Goal: Task Accomplishment & Management: Manage account settings

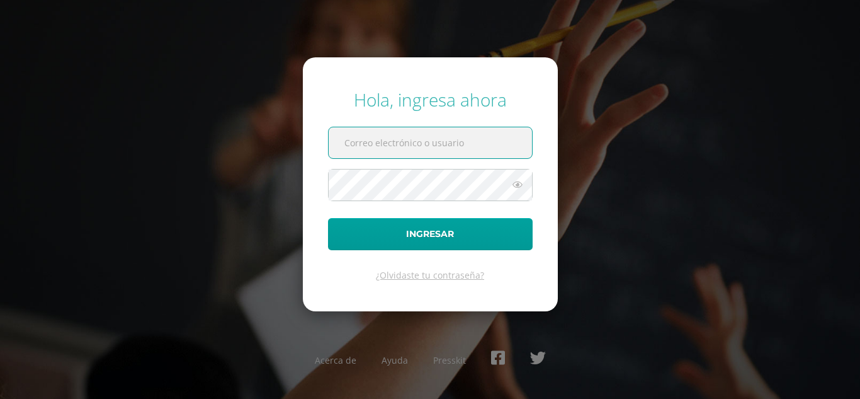
click at [456, 131] on input "text" at bounding box center [430, 142] width 203 height 31
type input "liza.hernandez@colegiobelga.edu.gt"
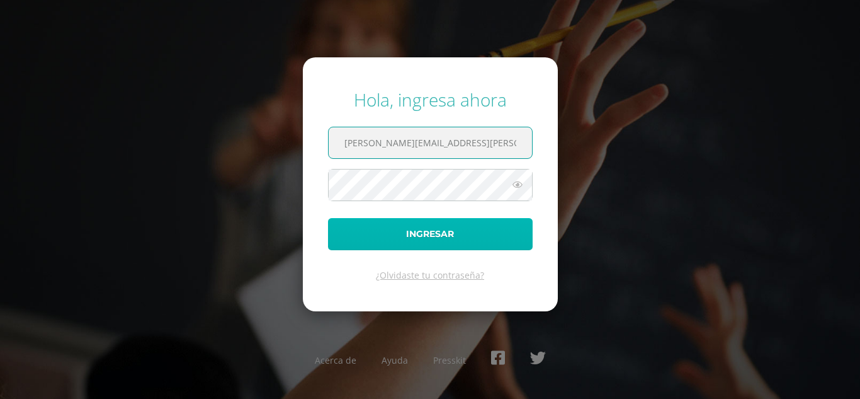
click at [414, 228] on button "Ingresar" at bounding box center [430, 234] width 205 height 32
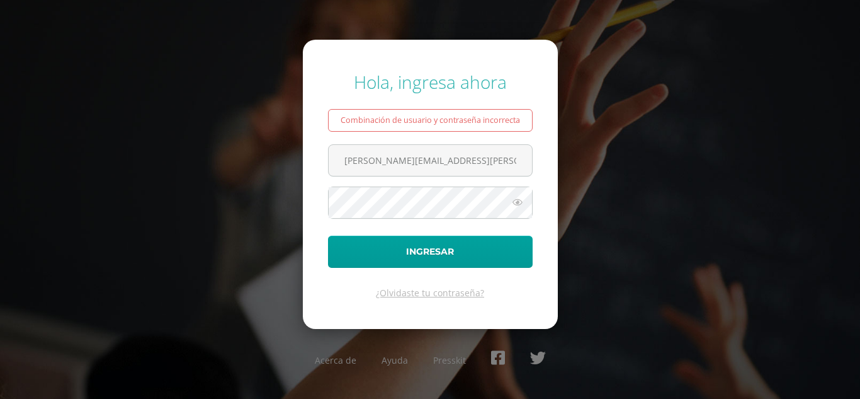
click at [418, 179] on form "Hola, ingresa ahora Combinación de usuario y contraseña incorrecta liza.hernand…" at bounding box center [430, 184] width 255 height 288
click at [328, 236] on button "Ingresar" at bounding box center [430, 252] width 205 height 32
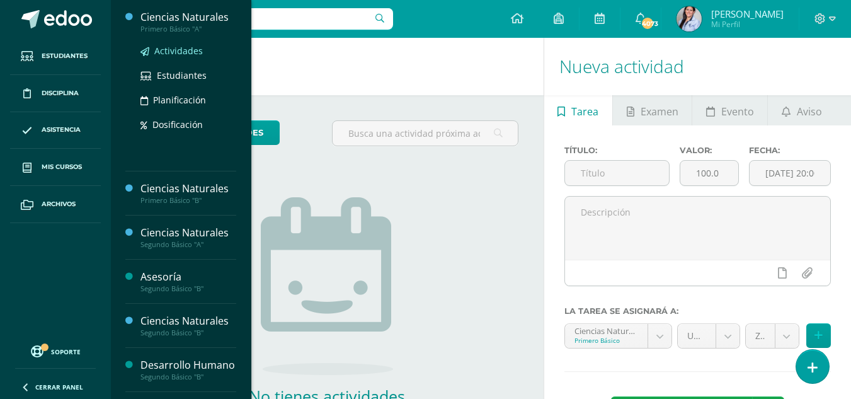
click at [179, 47] on span "Actividades" at bounding box center [178, 51] width 48 height 12
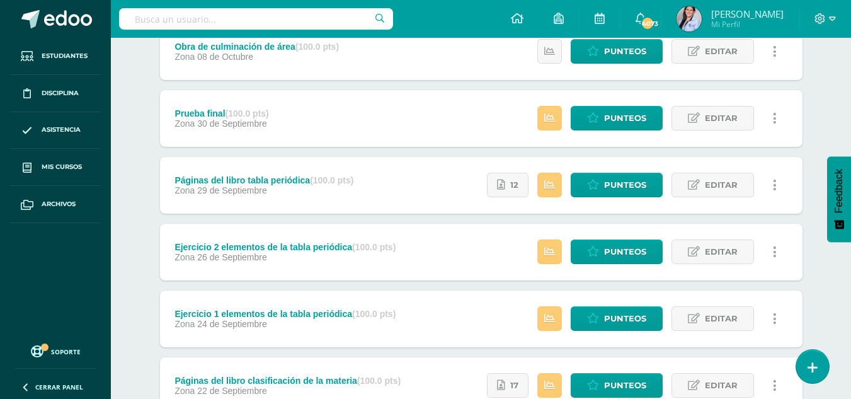
scroll to position [252, 0]
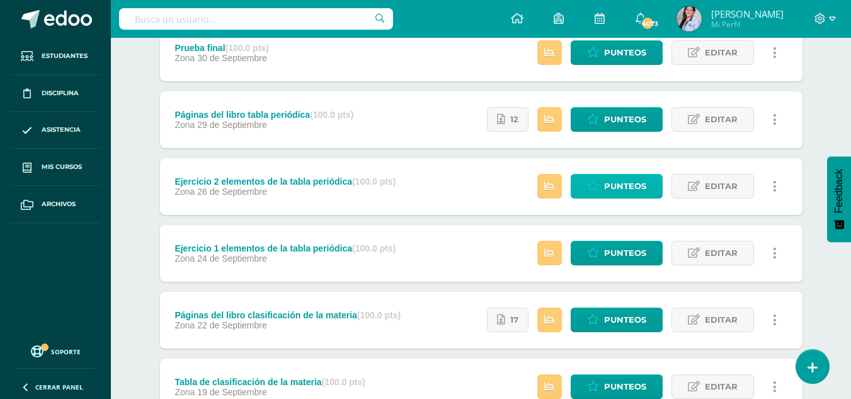
click at [633, 190] on span "Punteos" at bounding box center [625, 185] width 42 height 23
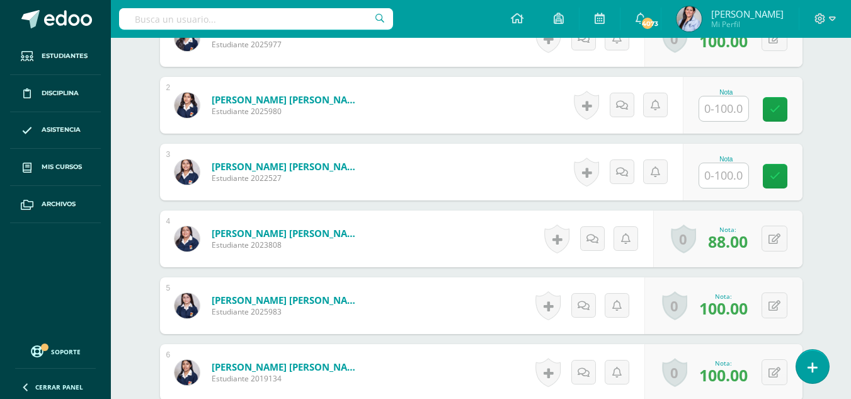
scroll to position [428, 0]
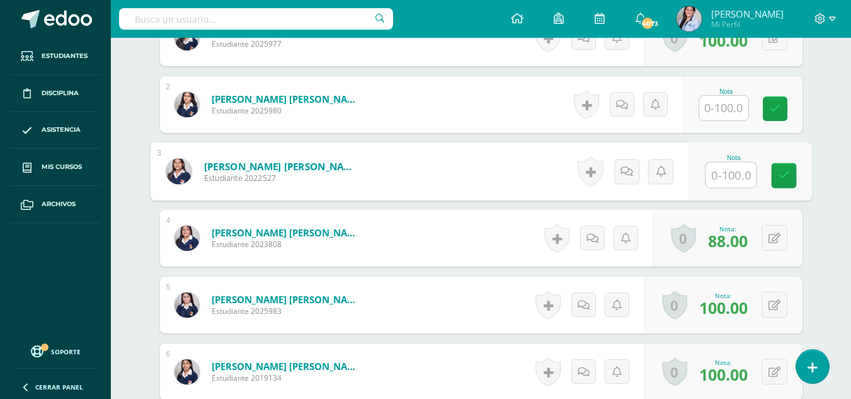
click at [722, 168] on input "text" at bounding box center [730, 174] width 50 height 25
type input "100"
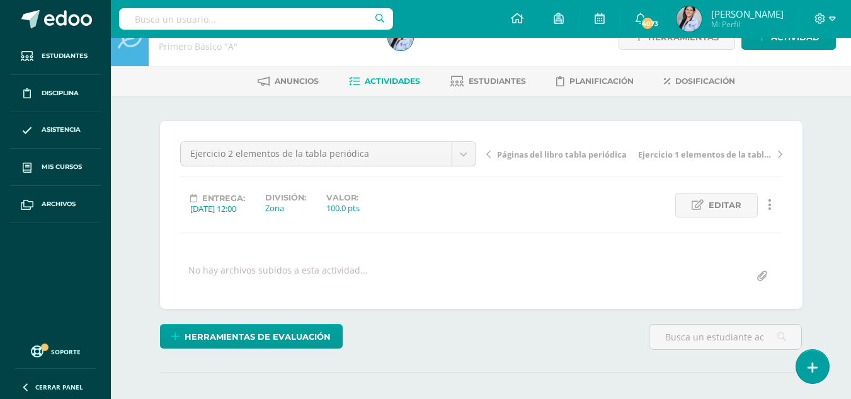
scroll to position [0, 0]
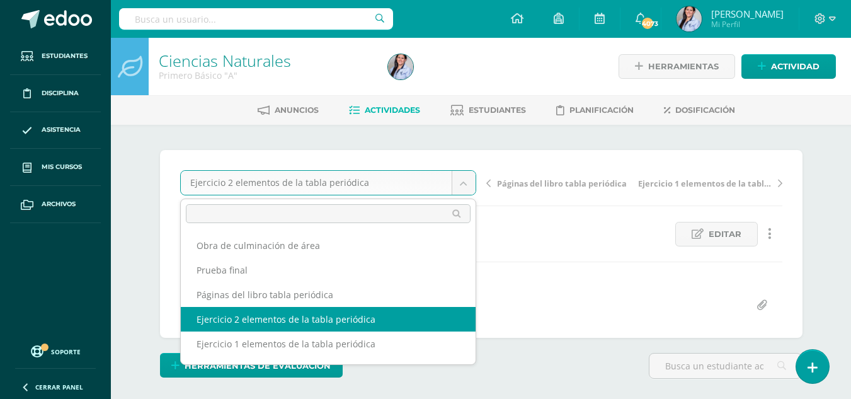
scroll to position [16, 0]
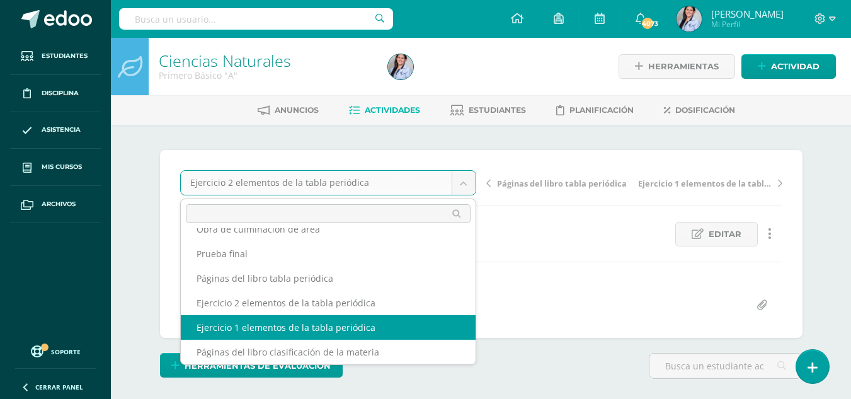
select select "/dashboard/teacher/grade-activity/130223/"
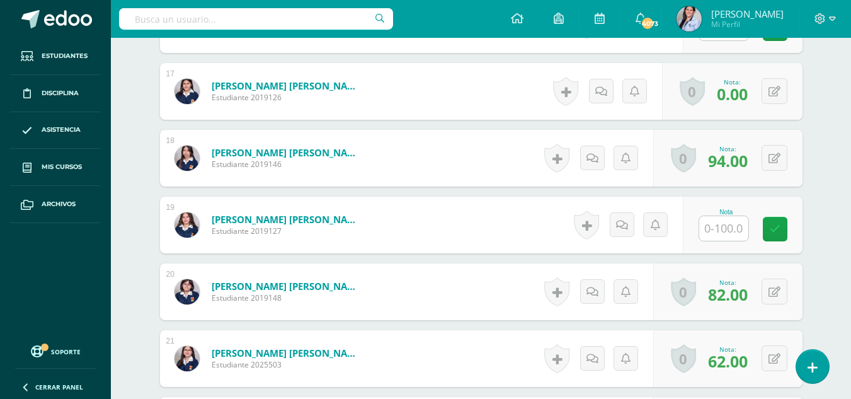
scroll to position [1450, 0]
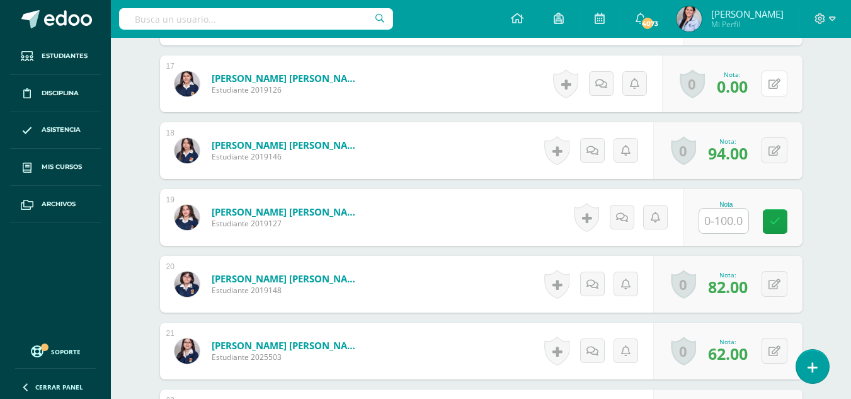
click at [766, 81] on div "0 Logros Logros obtenidos Aún no hay logros agregados Nota: 0.00" at bounding box center [732, 83] width 140 height 57
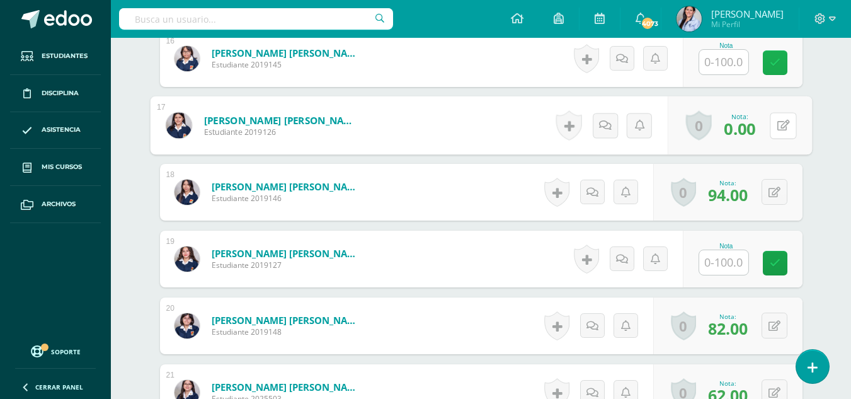
scroll to position [1387, 0]
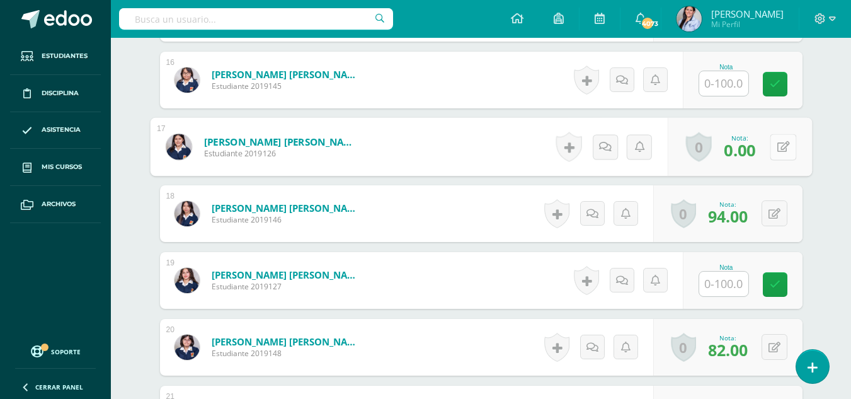
click at [782, 144] on icon at bounding box center [782, 146] width 13 height 11
type input "100"
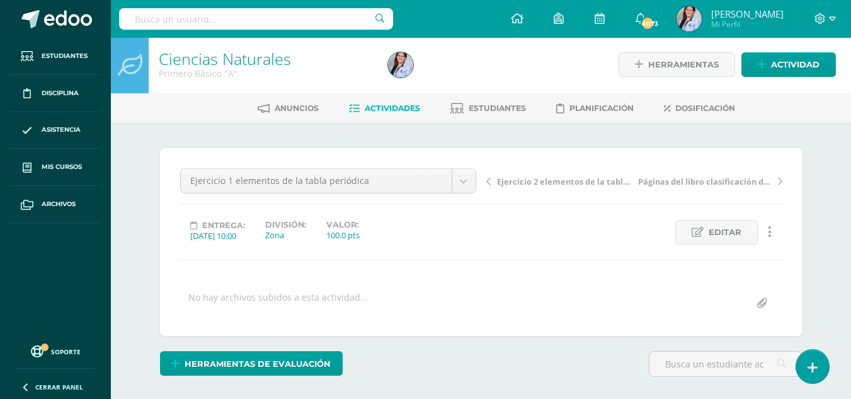
scroll to position [0, 0]
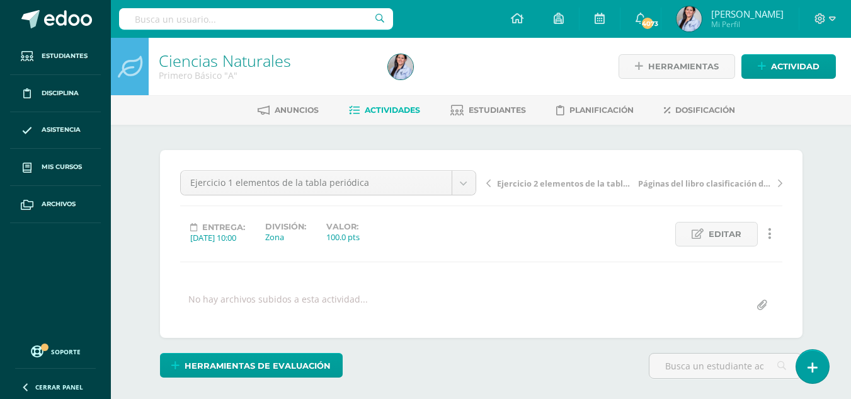
click at [397, 107] on span "Actividades" at bounding box center [392, 109] width 55 height 9
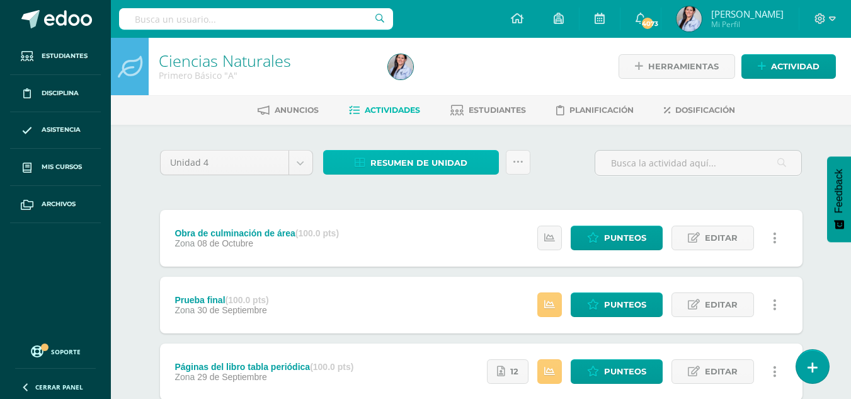
click at [480, 160] on link "Resumen de unidad" at bounding box center [411, 162] width 176 height 25
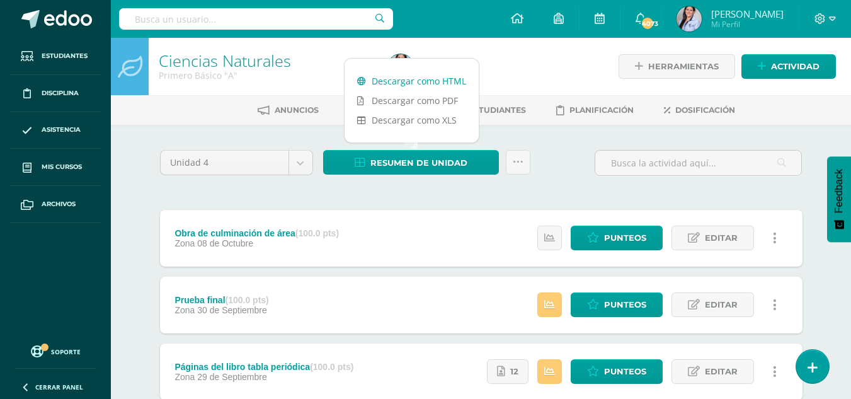
click at [429, 76] on link "Descargar como HTML" at bounding box center [411, 81] width 134 height 20
click at [625, 243] on span "Punteos" at bounding box center [625, 237] width 42 height 23
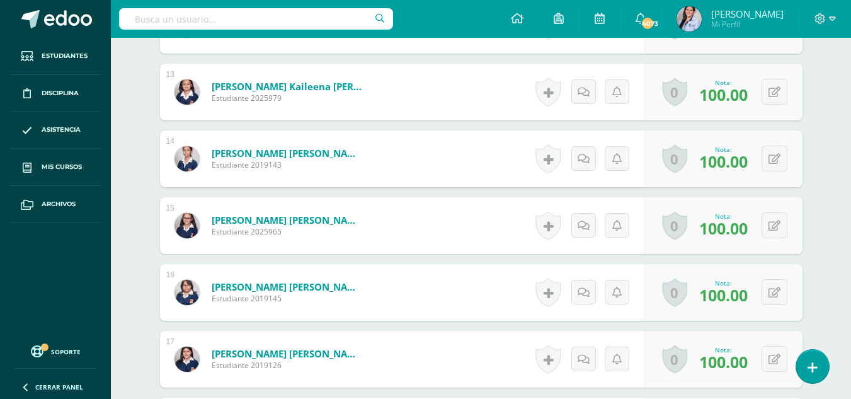
scroll to position [1247, 0]
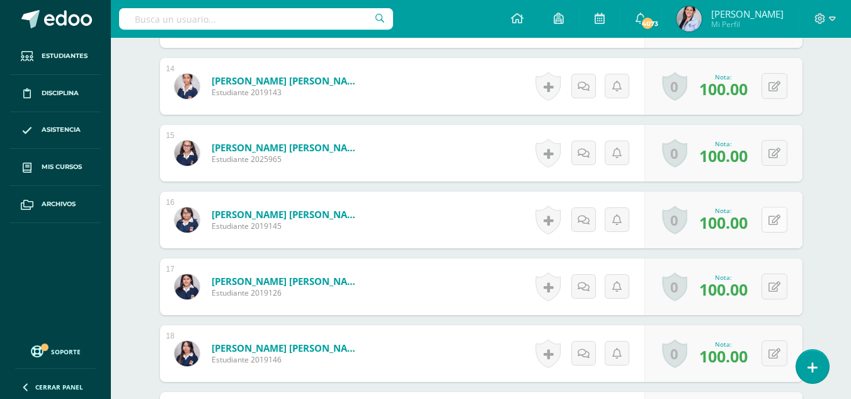
drag, startPoint x: 790, startPoint y: 220, endPoint x: 781, endPoint y: 220, distance: 8.8
click at [788, 220] on div "0 [GEOGRAPHIC_DATA] Logros obtenidos Aún no hay logros agregados Nota: 100.00" at bounding box center [723, 219] width 158 height 57
click at [779, 220] on icon at bounding box center [774, 219] width 12 height 11
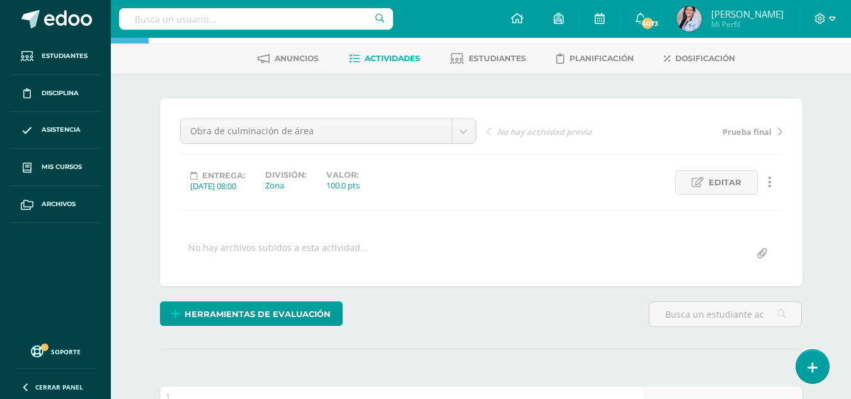
scroll to position [0, 0]
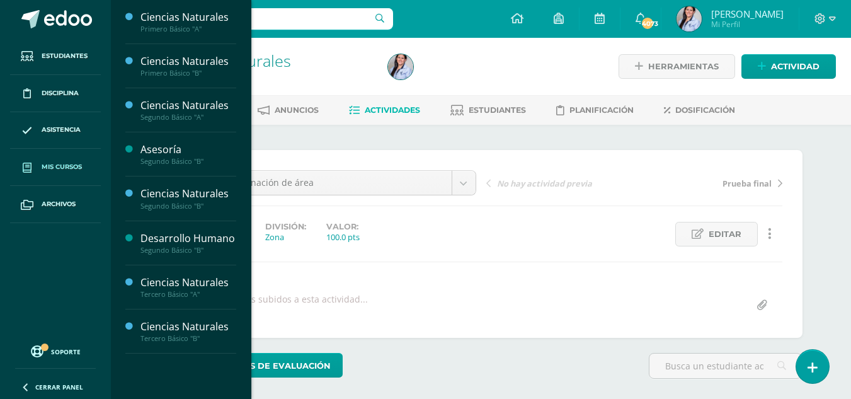
click at [76, 167] on span "Mis cursos" at bounding box center [62, 167] width 40 height 10
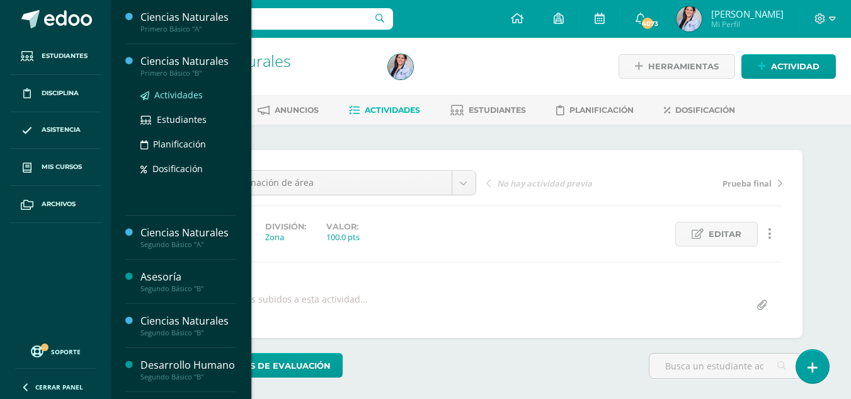
click at [168, 96] on span "Actividades" at bounding box center [178, 95] width 48 height 12
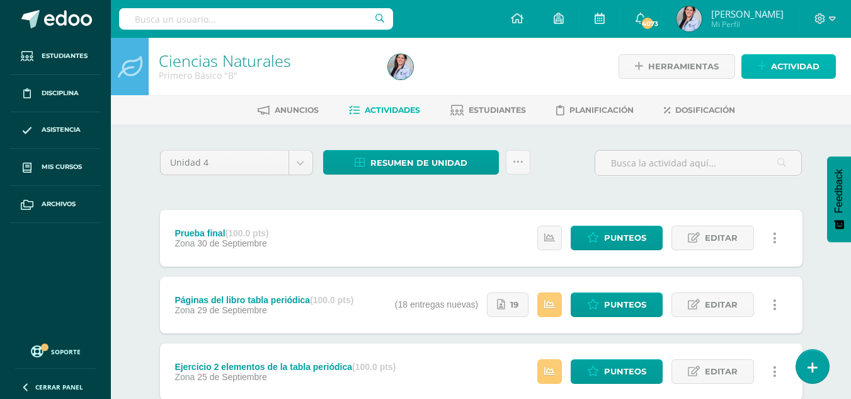
click at [787, 60] on span "Actividad" at bounding box center [795, 66] width 48 height 23
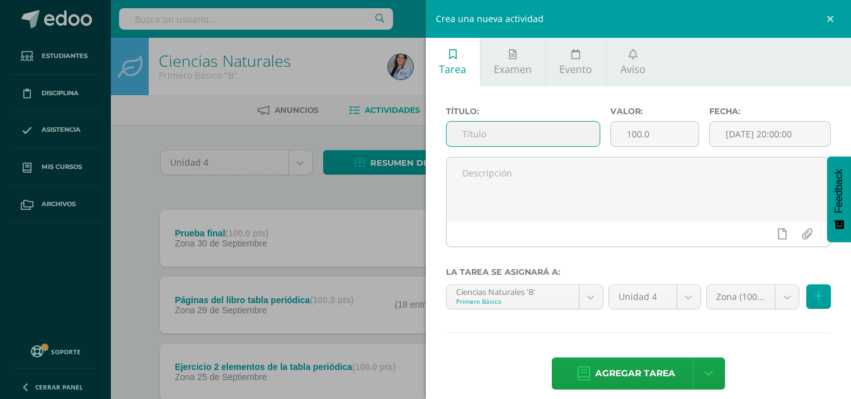
click at [506, 134] on input "text" at bounding box center [522, 134] width 153 height 25
type input "Obras de culminación"
click at [776, 136] on input "2025-10-10 20:00:00" at bounding box center [770, 134] width 120 height 25
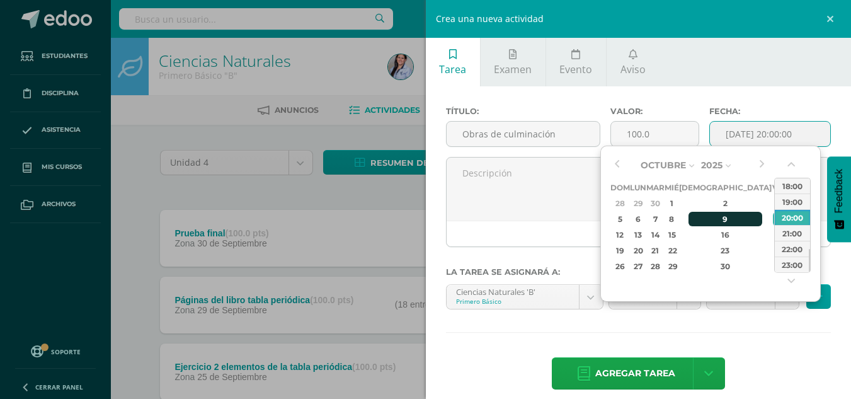
click at [710, 219] on div "9" at bounding box center [725, 219] width 74 height 14
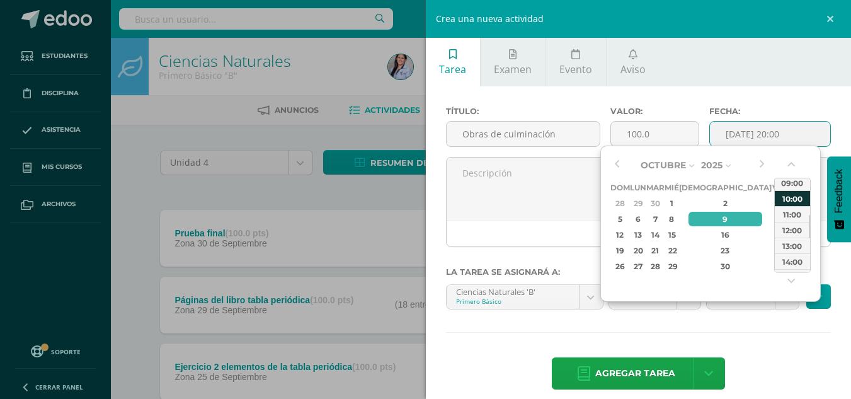
click at [790, 198] on div "10:00" at bounding box center [792, 198] width 35 height 16
type input "2025-10-09 10:00"
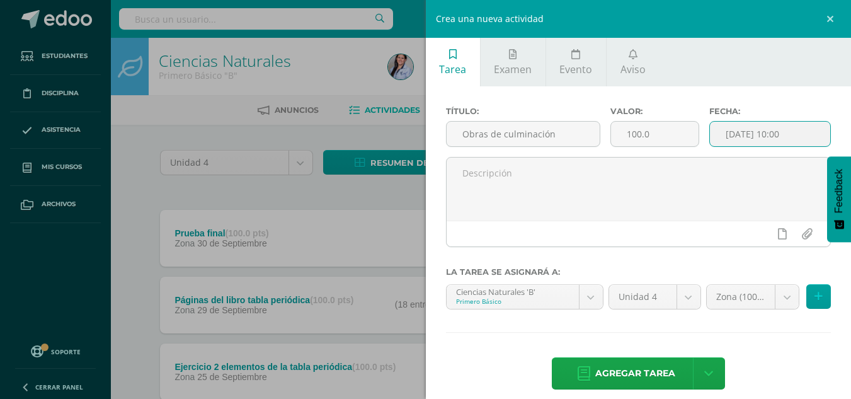
drag, startPoint x: 629, startPoint y: 373, endPoint x: 617, endPoint y: 376, distance: 12.2
click at [629, 373] on span "Agregar tarea" at bounding box center [635, 373] width 80 height 31
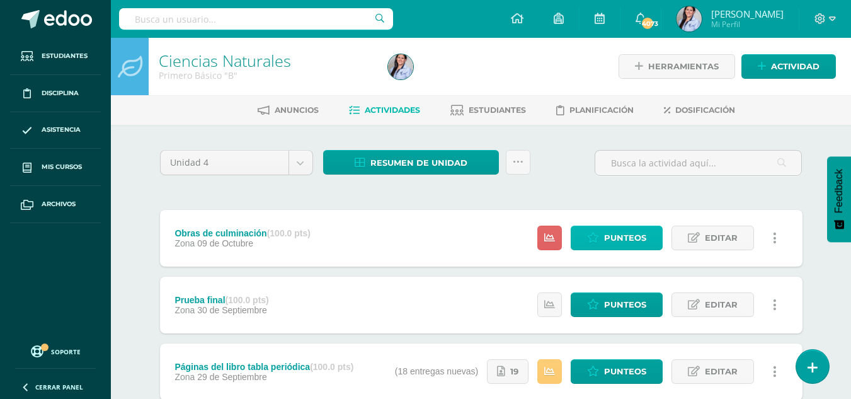
click at [637, 248] on span "Punteos" at bounding box center [625, 237] width 42 height 23
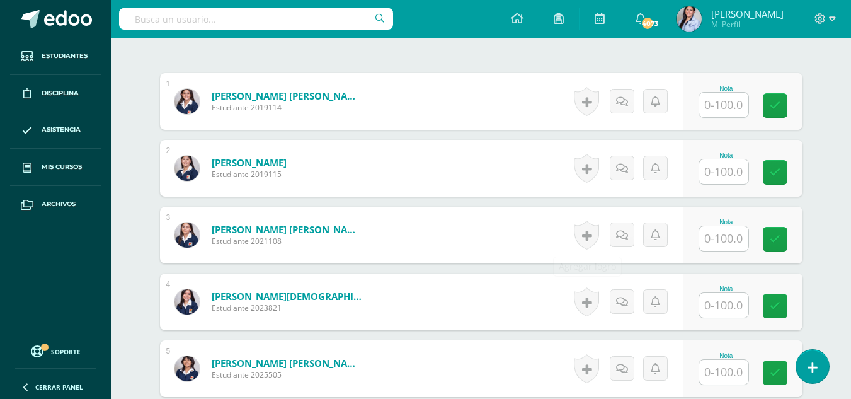
scroll to position [365, 0]
click at [740, 105] on input "text" at bounding box center [723, 104] width 49 height 25
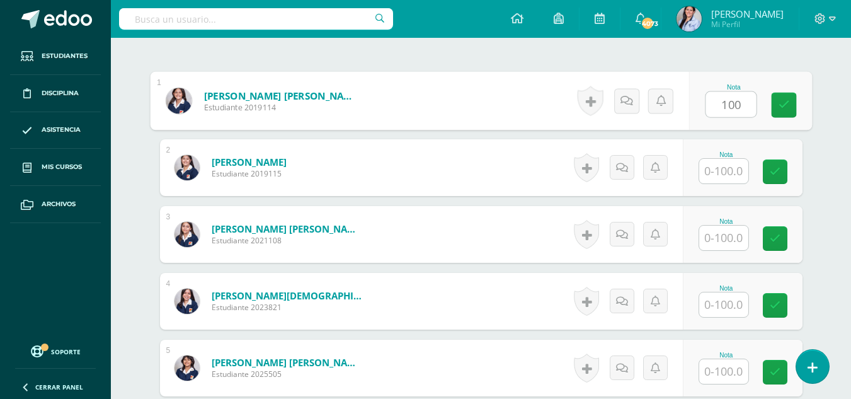
type input "100"
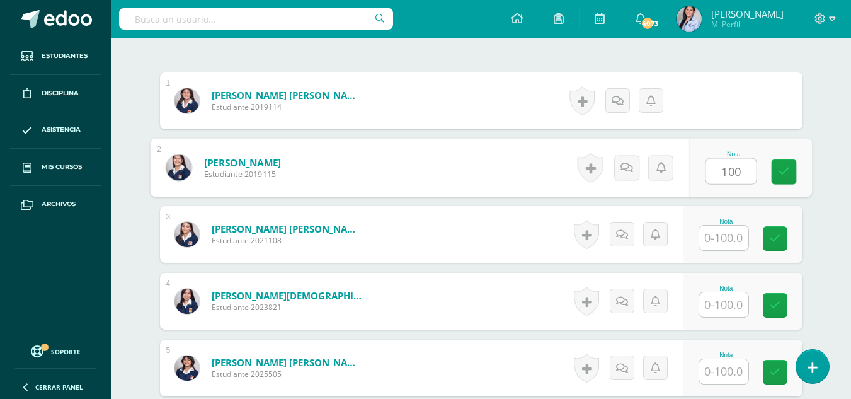
type input "100"
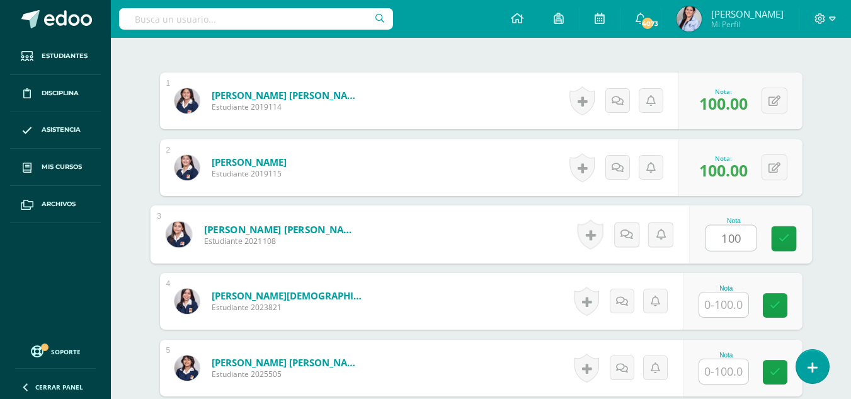
type input "100"
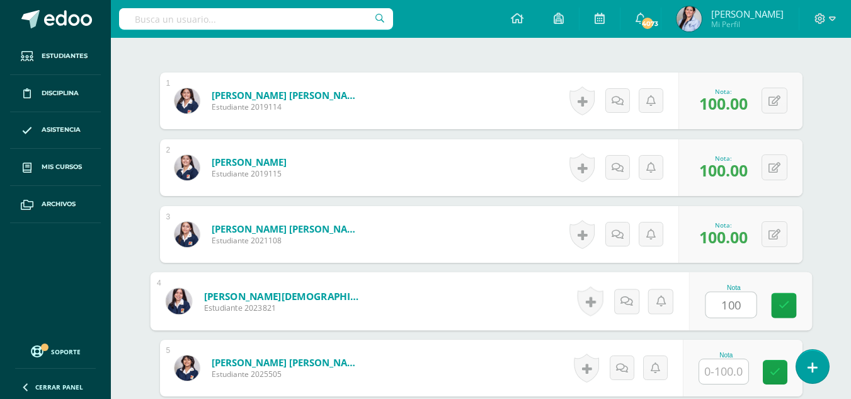
type input "100"
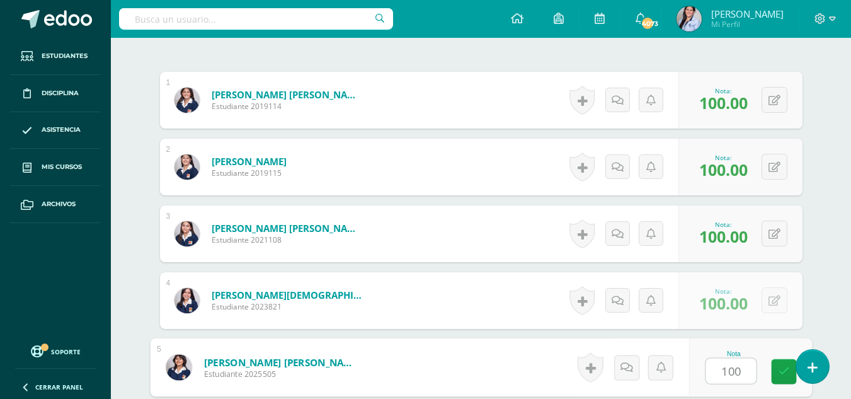
type input "100"
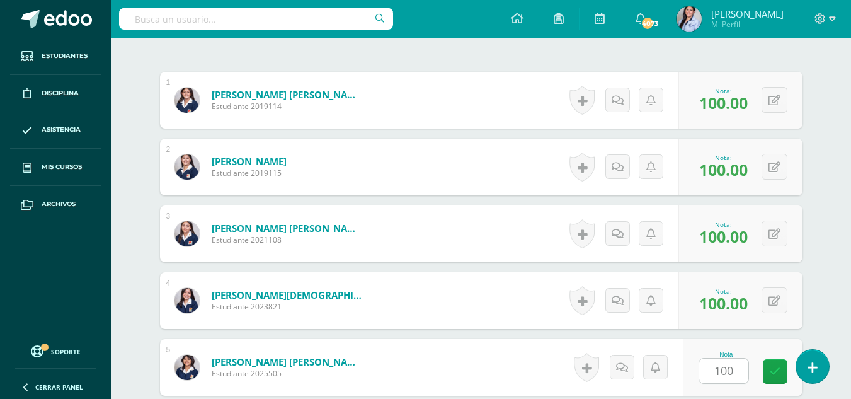
scroll to position [604, 0]
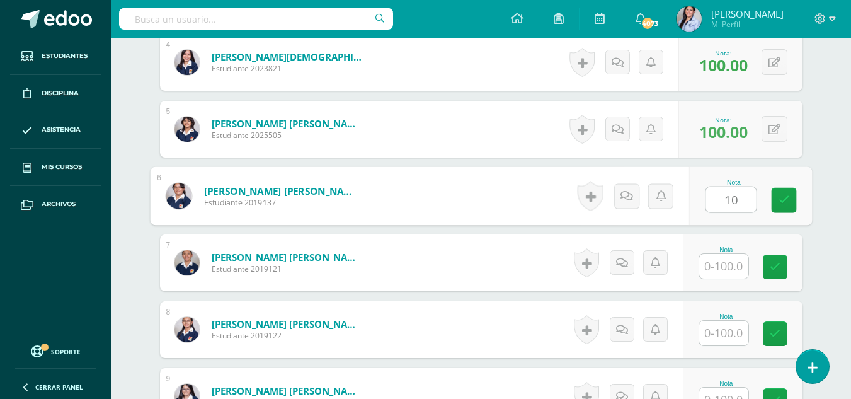
type input "10"
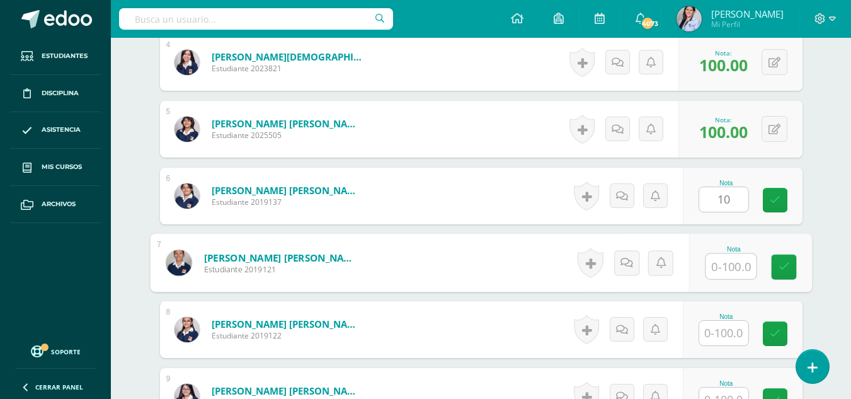
type input "1"
type input "10.00"
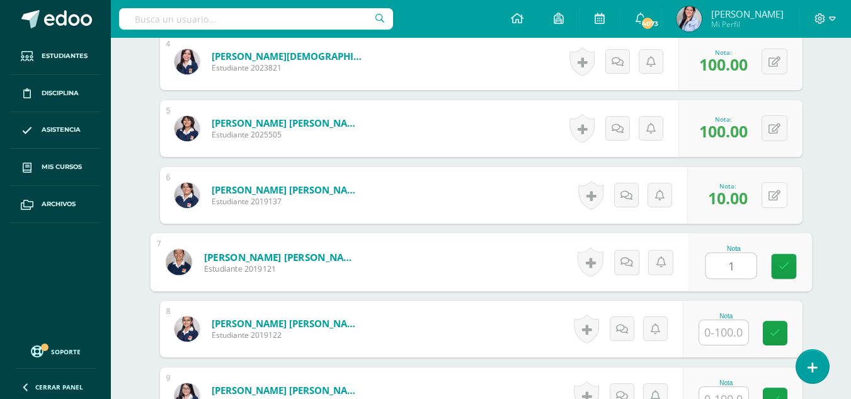
type input "1"
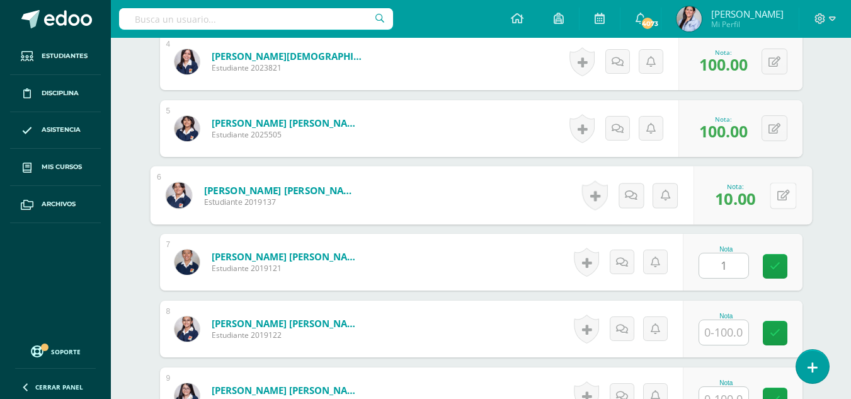
click at [770, 198] on button at bounding box center [783, 195] width 26 height 26
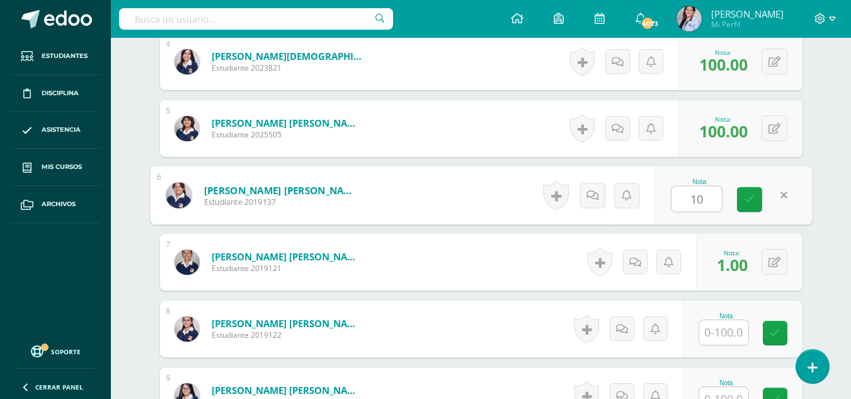
type input "100"
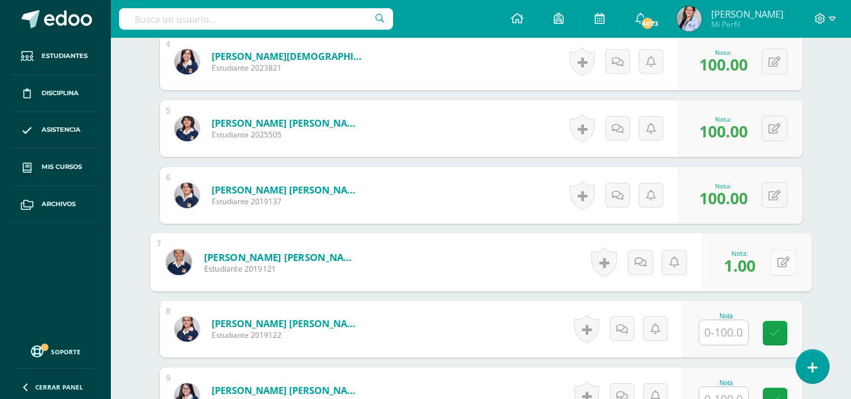
click at [775, 261] on button at bounding box center [783, 262] width 26 height 26
type input "100"
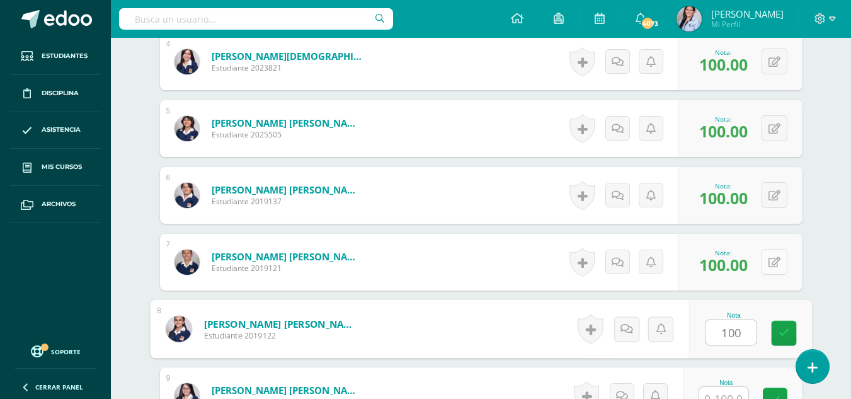
type input "100"
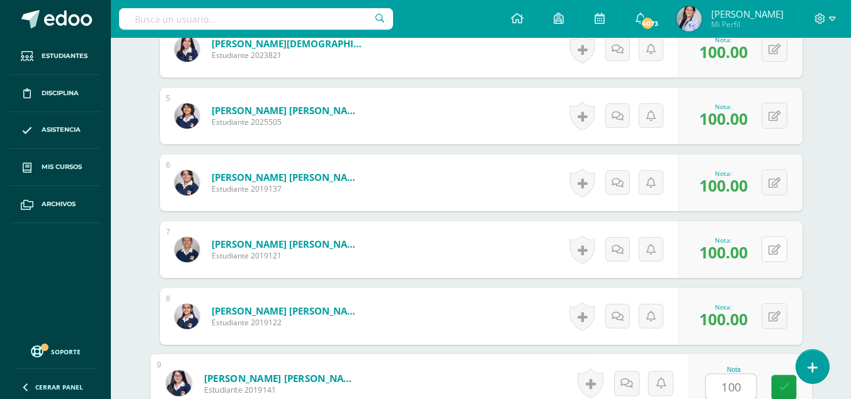
type input "100"
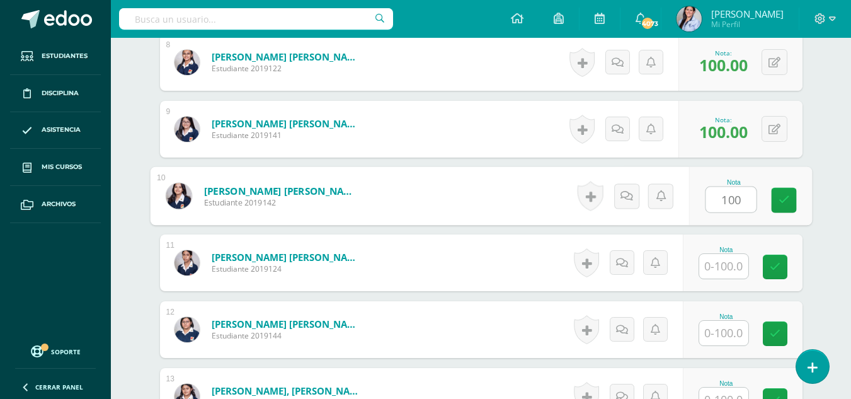
type input "100"
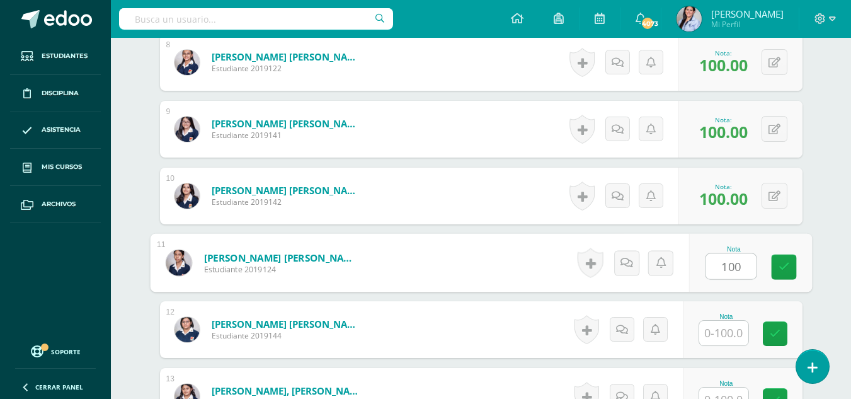
type input "100"
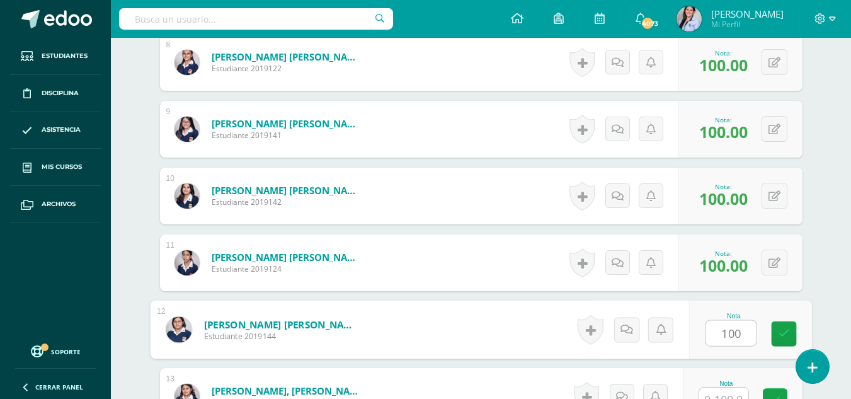
type input "100"
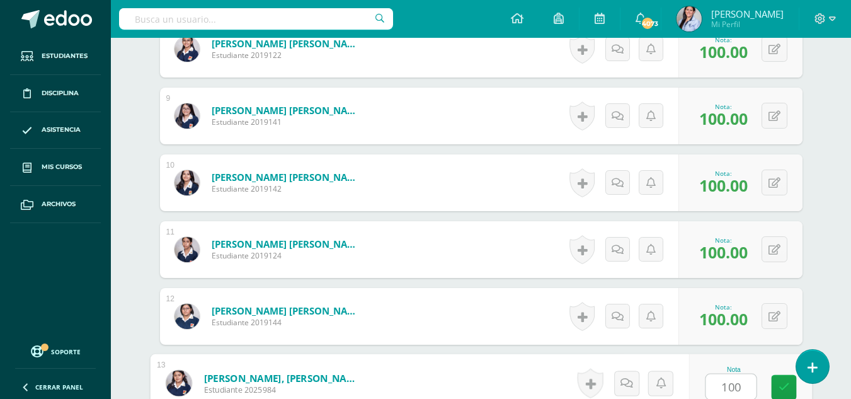
type input "100"
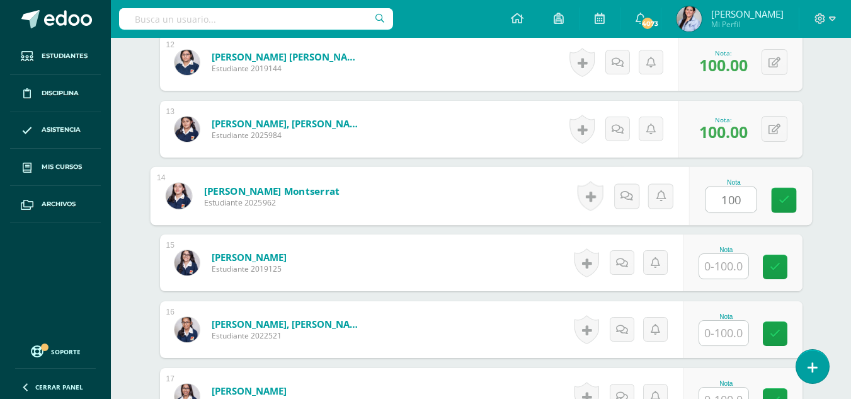
type input "100"
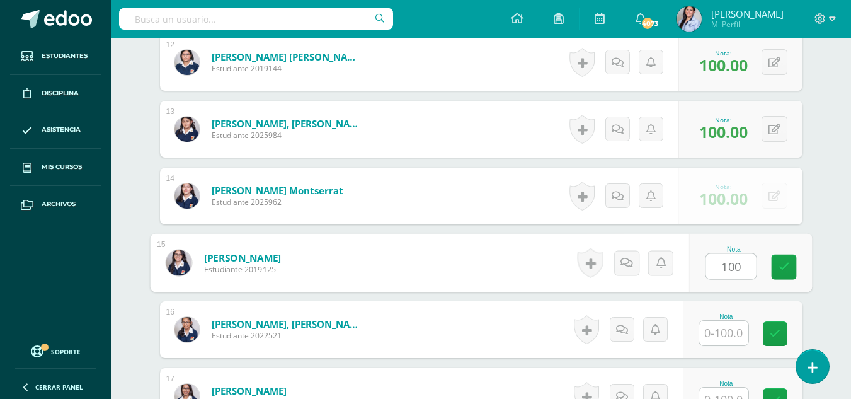
type input "100"
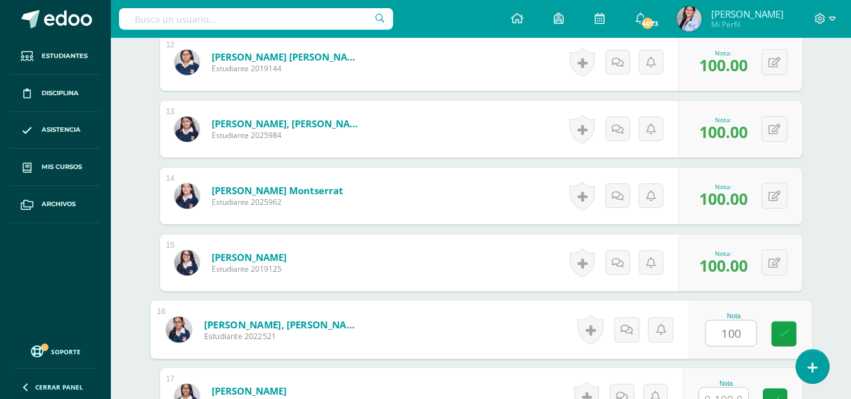
type input "100"
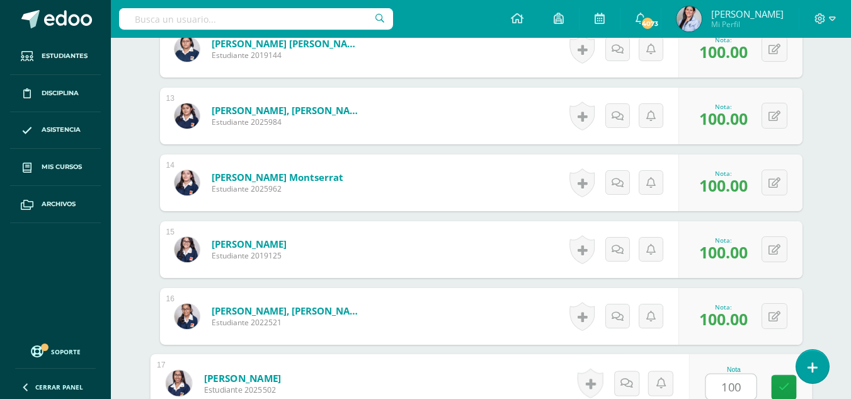
type input "100"
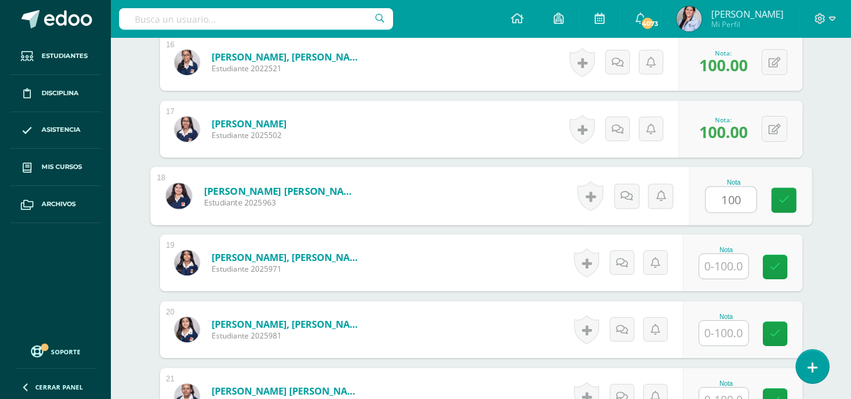
type input "100"
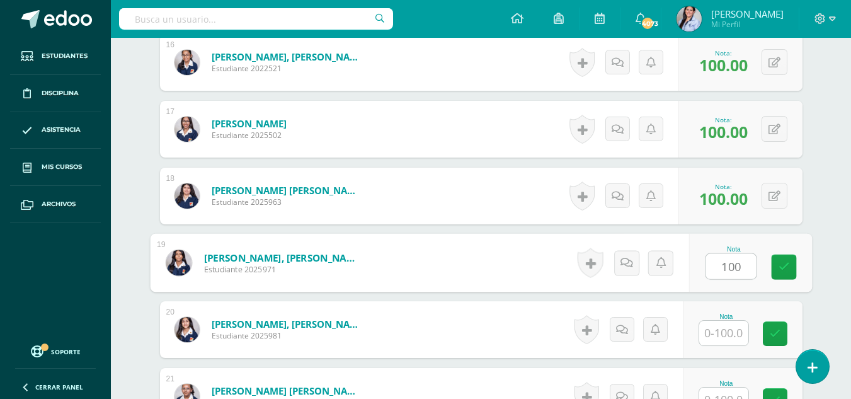
type input "100"
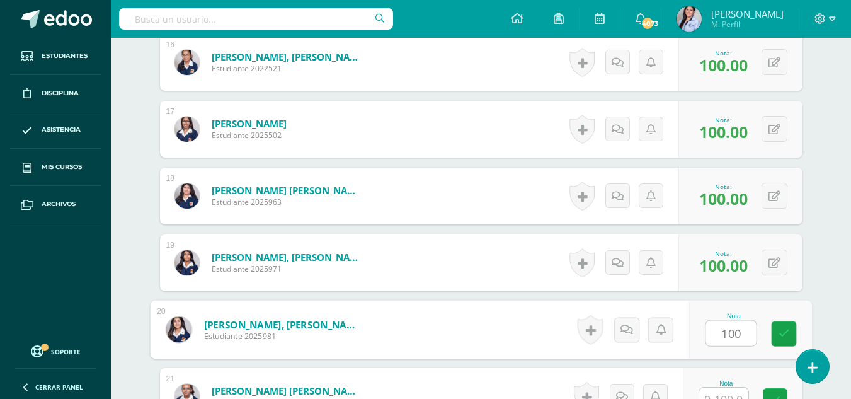
type input "100"
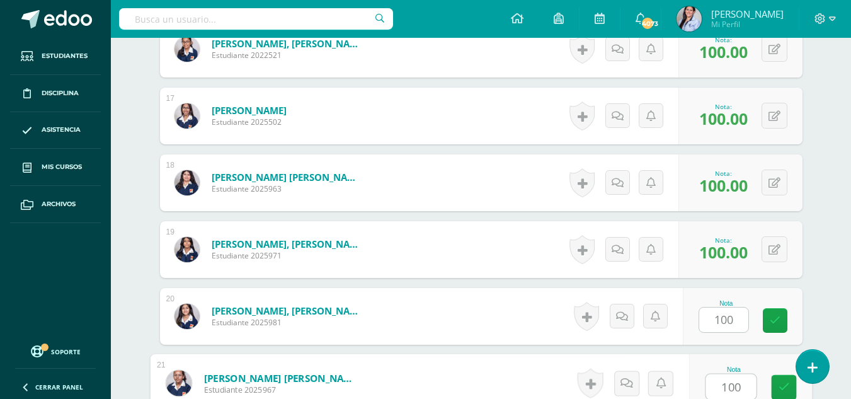
type input "100"
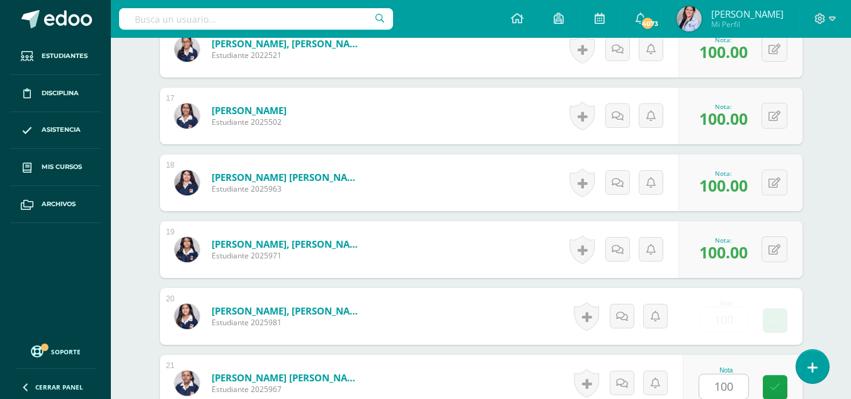
scroll to position [1672, 0]
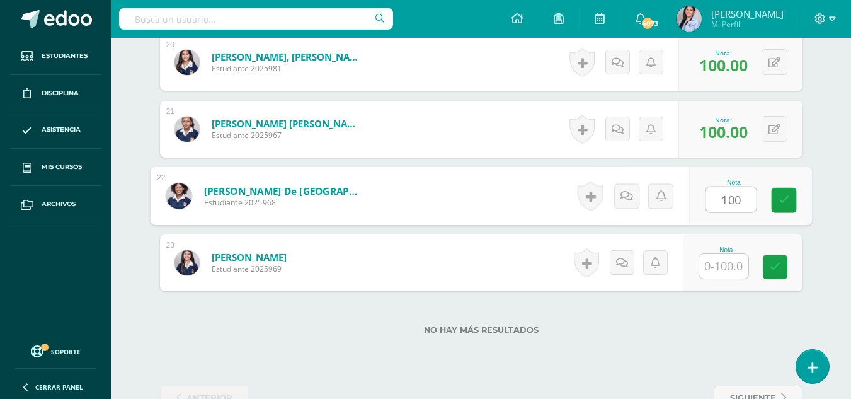
type input "100"
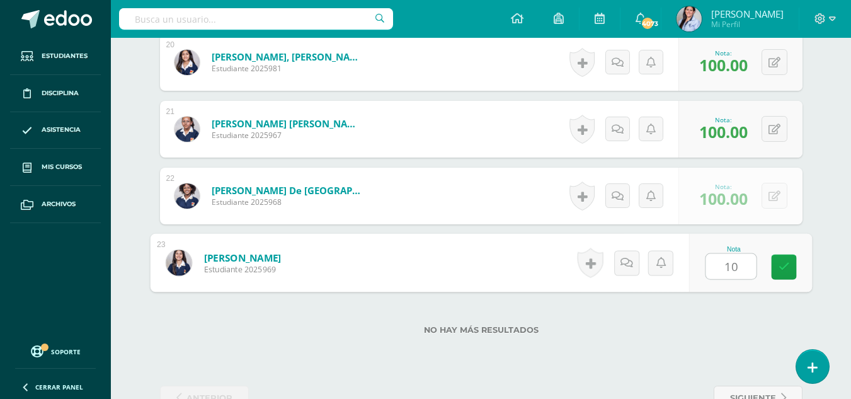
type input "100"
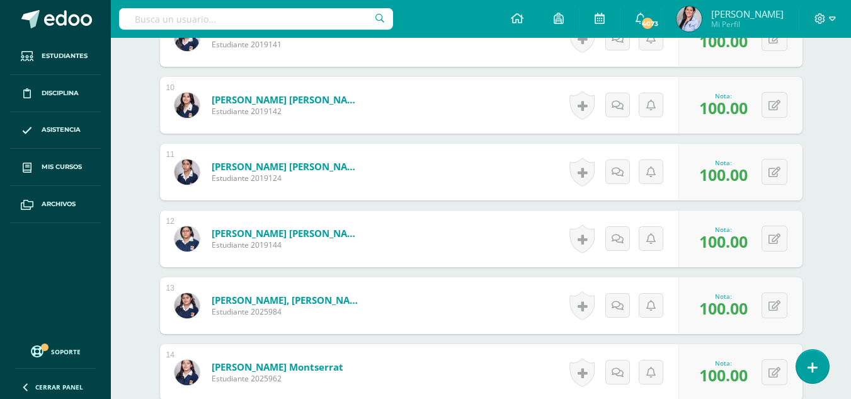
scroll to position [790, 0]
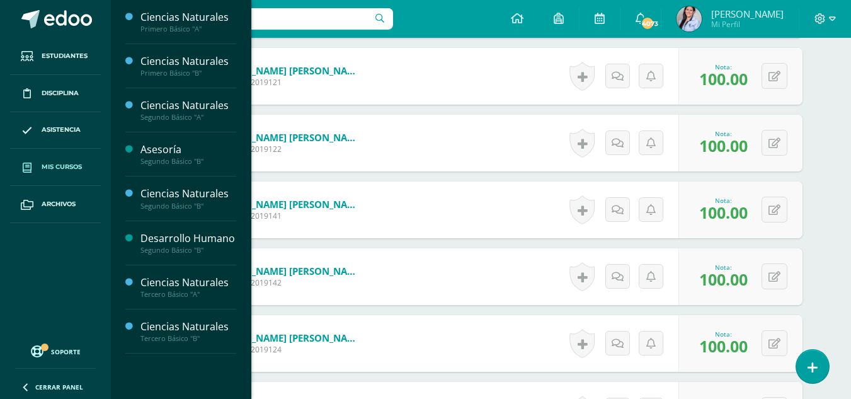
click at [81, 161] on link "Mis cursos" at bounding box center [55, 167] width 91 height 37
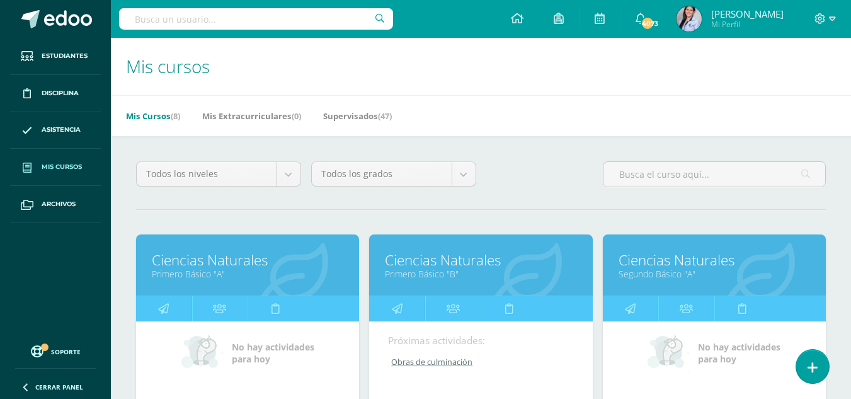
click at [690, 276] on link "Segundo Básico "A"" at bounding box center [713, 274] width 191 height 12
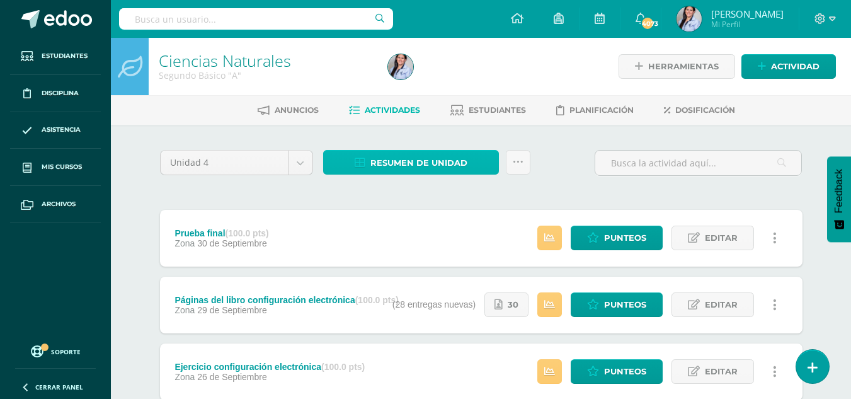
click at [433, 160] on span "Resumen de unidad" at bounding box center [418, 162] width 97 height 23
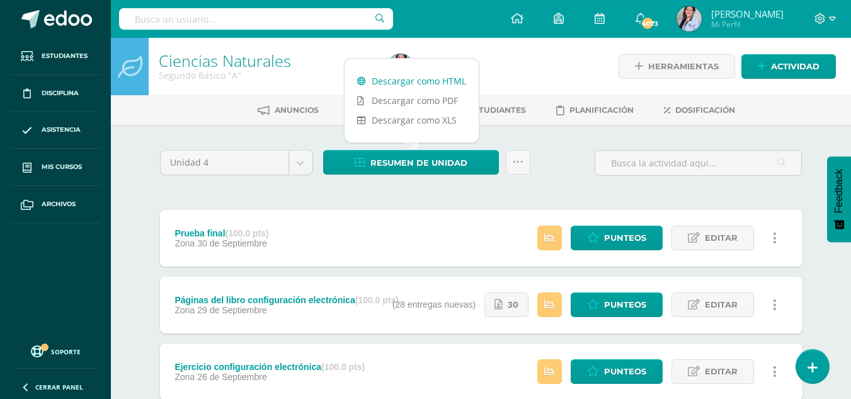
click at [439, 83] on link "Descargar como HTML" at bounding box center [411, 81] width 134 height 20
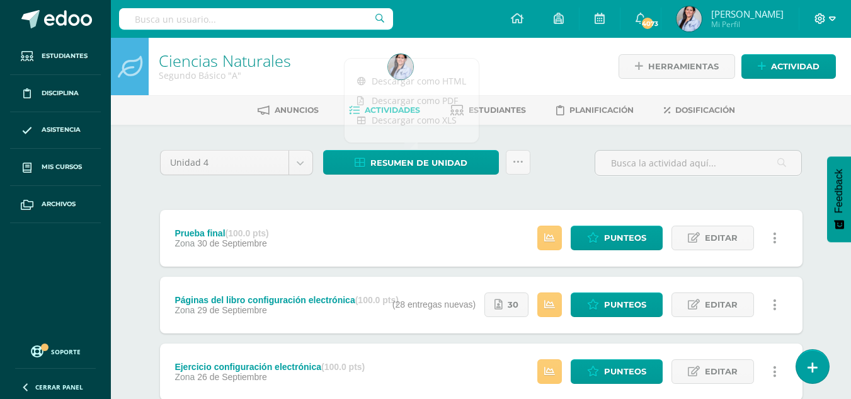
click at [829, 25] on span at bounding box center [824, 19] width 21 height 14
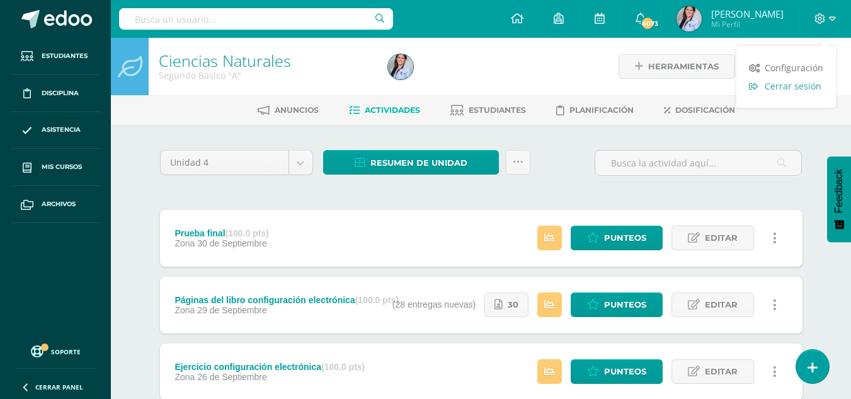
click at [797, 82] on span "Cerrar sesión" at bounding box center [792, 86] width 57 height 12
